Goal: Entertainment & Leisure: Consume media (video, audio)

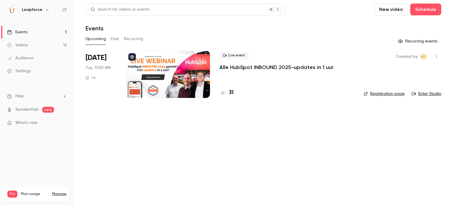
click at [55, 43] on link "Videos 12" at bounding box center [37, 45] width 74 height 13
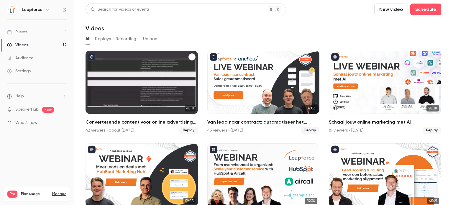
click at [135, 76] on div "Converterende content voor online advertising met AI" at bounding box center [142, 82] width 112 height 63
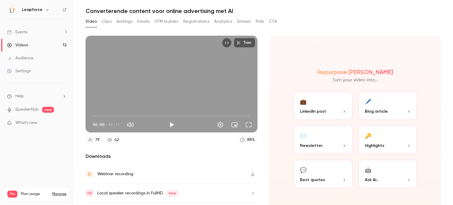
scroll to position [32, 0]
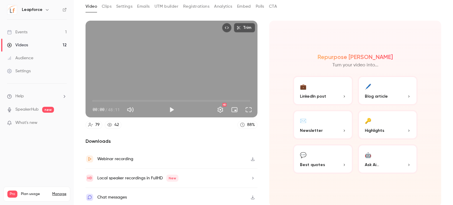
click at [166, 109] on button "Play" at bounding box center [172, 110] width 12 height 12
click at [100, 99] on span "00:04" at bounding box center [172, 100] width 158 height 9
click at [110, 96] on span "02:12" at bounding box center [172, 100] width 158 height 9
click at [119, 98] on span "05:29" at bounding box center [172, 100] width 158 height 9
click at [131, 99] on span "11:47" at bounding box center [172, 100] width 158 height 9
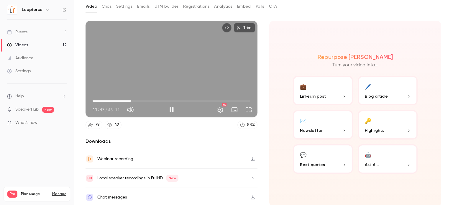
click at [147, 97] on span "11:47" at bounding box center [172, 100] width 158 height 9
click at [164, 97] on span "22:12" at bounding box center [172, 100] width 158 height 9
click at [177, 97] on span "22:12" at bounding box center [172, 100] width 158 height 9
click at [187, 97] on span "26:13" at bounding box center [172, 100] width 158 height 9
click at [200, 97] on span "33:26" at bounding box center [172, 100] width 158 height 9
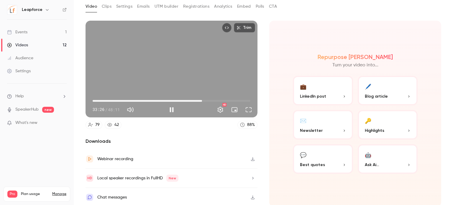
click at [212, 96] on span "33:26" at bounding box center [172, 100] width 158 height 9
click at [222, 97] on span "37:00" at bounding box center [172, 100] width 158 height 9
click at [239, 99] on span "40:02" at bounding box center [172, 100] width 158 height 9
click at [147, 89] on div "Trim 45:20 45:20 / 48:11 HD" at bounding box center [172, 69] width 172 height 97
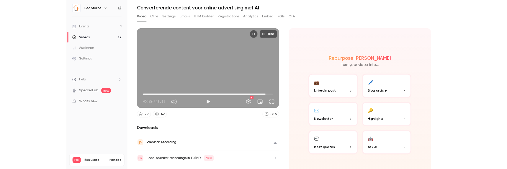
scroll to position [0, 0]
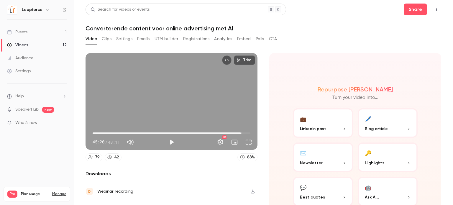
type input "******"
click at [49, 34] on link "Events 1" at bounding box center [37, 32] width 74 height 13
